Goal: Check status: Check status

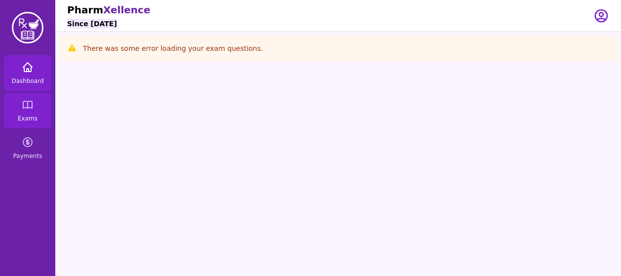
click at [41, 76] on link "Dashboard" at bounding box center [27, 73] width 47 height 36
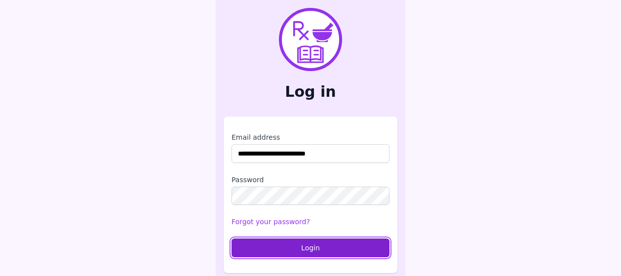
click at [310, 246] on button "Login" at bounding box center [310, 247] width 158 height 19
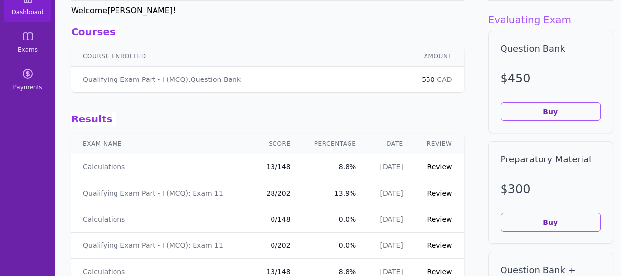
scroll to position [68, 0]
click at [427, 167] on link "Review" at bounding box center [439, 167] width 25 height 8
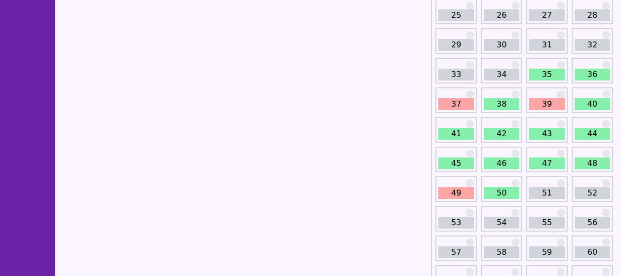
scroll to position [247, 0]
click at [450, 101] on link "37" at bounding box center [456, 104] width 36 height 12
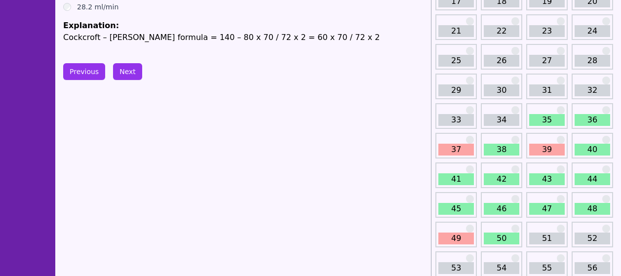
scroll to position [243, 0]
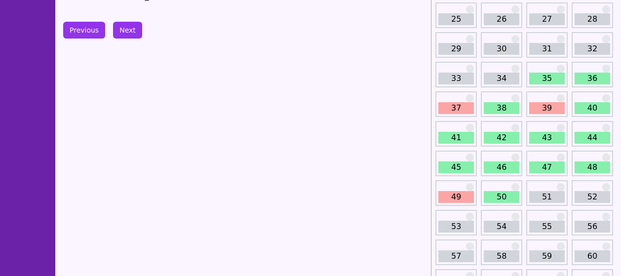
click at [459, 191] on link "49" at bounding box center [456, 197] width 36 height 12
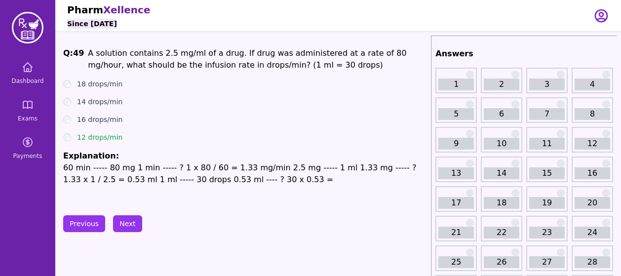
drag, startPoint x: 264, startPoint y: 38, endPoint x: 180, endPoint y: 131, distance: 125.4
click at [180, 131] on ul "18 drops/min 14 drops/min 16 drops/min 12 drops/min Explanation: 60 min ----- 8…" at bounding box center [245, 132] width 364 height 107
click at [25, 71] on icon at bounding box center [28, 67] width 12 height 12
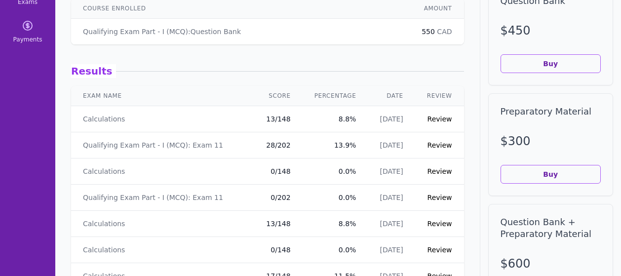
click at [427, 143] on link "Review" at bounding box center [439, 145] width 25 height 8
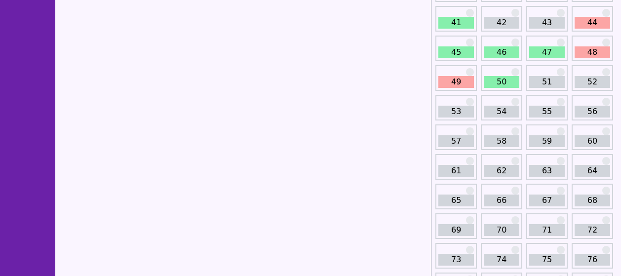
scroll to position [359, 0]
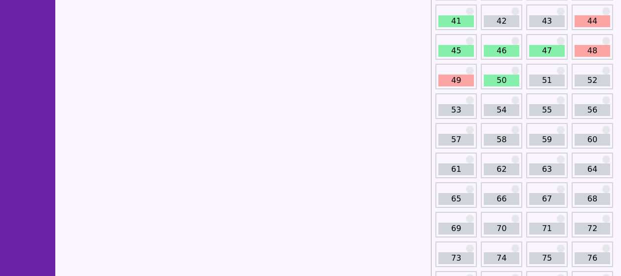
click at [534, 81] on link "51" at bounding box center [547, 81] width 36 height 12
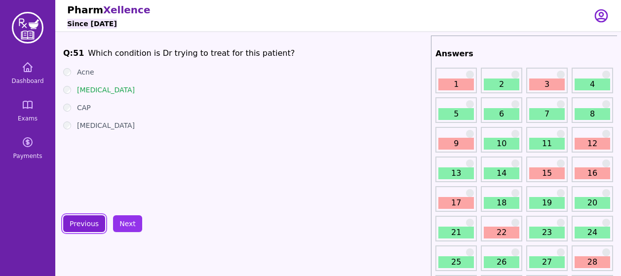
click at [74, 216] on button "Previous" at bounding box center [84, 223] width 42 height 17
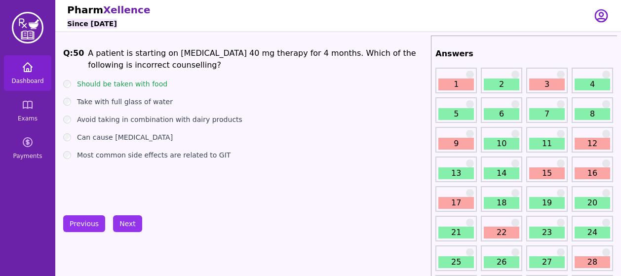
click at [30, 85] on link "Dashboard" at bounding box center [27, 73] width 47 height 36
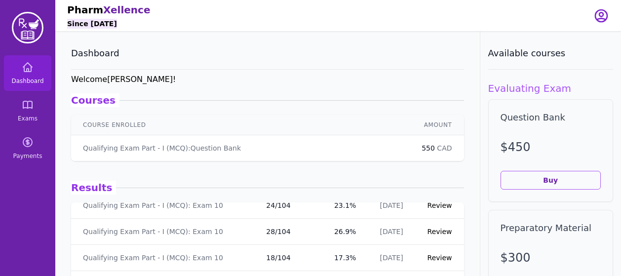
click at [185, 126] on th "Course Enrolled" at bounding box center [240, 125] width 339 height 20
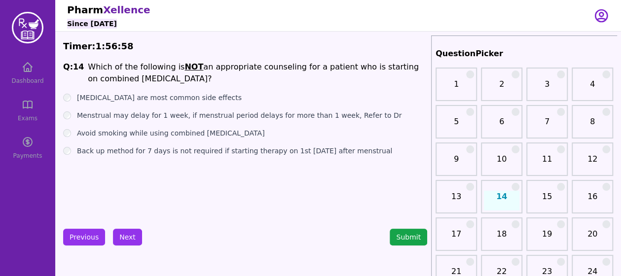
click at [39, 81] on div "Dashboard Exams Payments" at bounding box center [27, 110] width 55 height 111
click at [598, 12] on icon "button" at bounding box center [602, 16] width 16 height 16
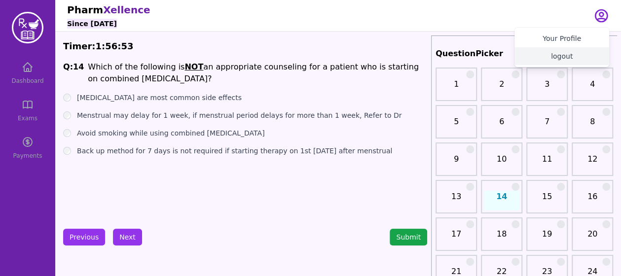
click at [564, 51] on button "logout" at bounding box center [562, 56] width 95 height 18
